Goal: Task Accomplishment & Management: Use online tool/utility

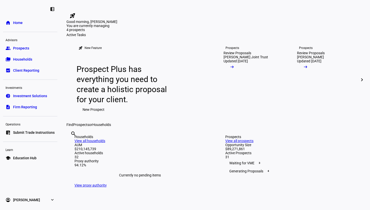
click at [22, 49] on span "Prospects" at bounding box center [21, 48] width 16 height 5
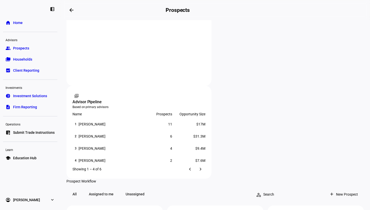
scroll to position [312, 0]
click at [27, 58] on span "Households" at bounding box center [22, 59] width 19 height 5
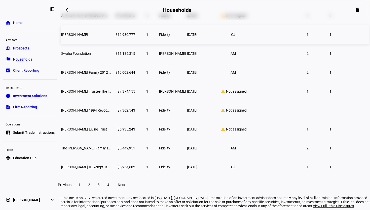
scroll to position [99, 0]
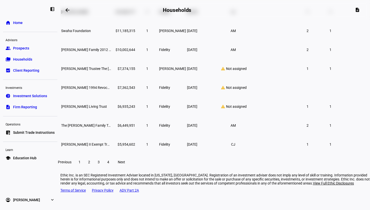
click at [94, 168] on span at bounding box center [89, 162] width 9 height 12
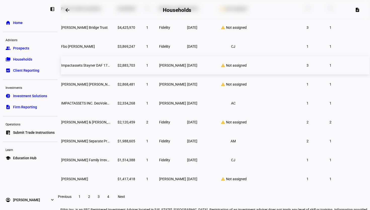
scroll to position [99, 0]
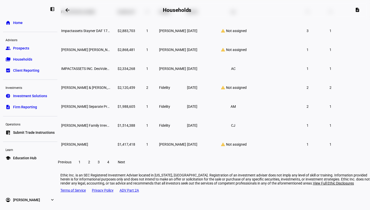
click at [103, 167] on span at bounding box center [98, 162] width 9 height 12
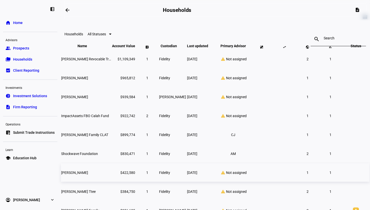
scroll to position [99, 0]
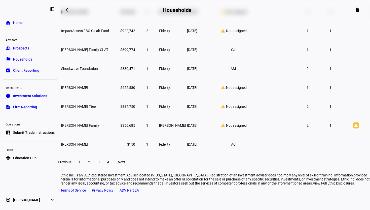
click at [113, 164] on span at bounding box center [108, 162] width 9 height 12
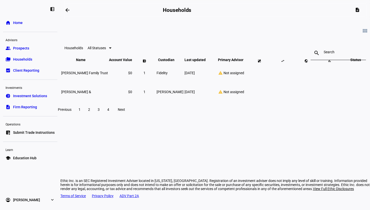
click at [72, 111] on span "Previous" at bounding box center [65, 109] width 14 height 4
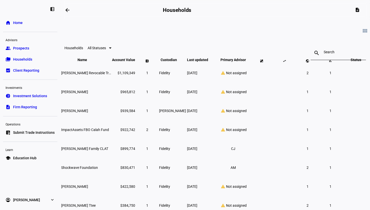
click at [25, 50] on span "Prospects" at bounding box center [21, 48] width 16 height 5
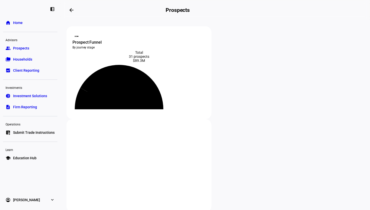
click at [24, 25] on link "home Home" at bounding box center [30, 23] width 54 height 10
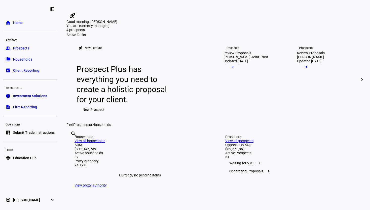
click at [34, 132] on span "Submit Trade Instructions" at bounding box center [34, 132] width 42 height 5
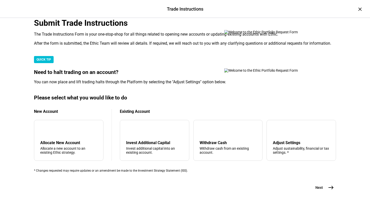
scroll to position [142, 0]
click at [222, 120] on div "arrow_upward Withdraw Cash Withdraw cash from an existing account." at bounding box center [228, 140] width 70 height 41
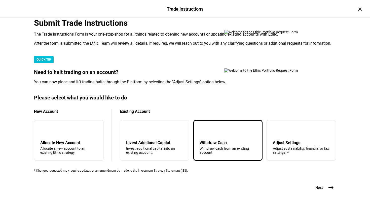
click at [329, 184] on mat-icon "east" at bounding box center [331, 187] width 6 height 6
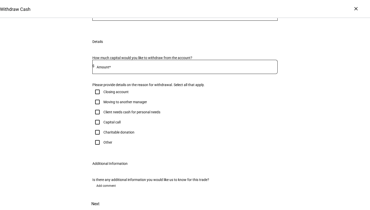
scroll to position [144, 0]
